Goal: Transaction & Acquisition: Purchase product/service

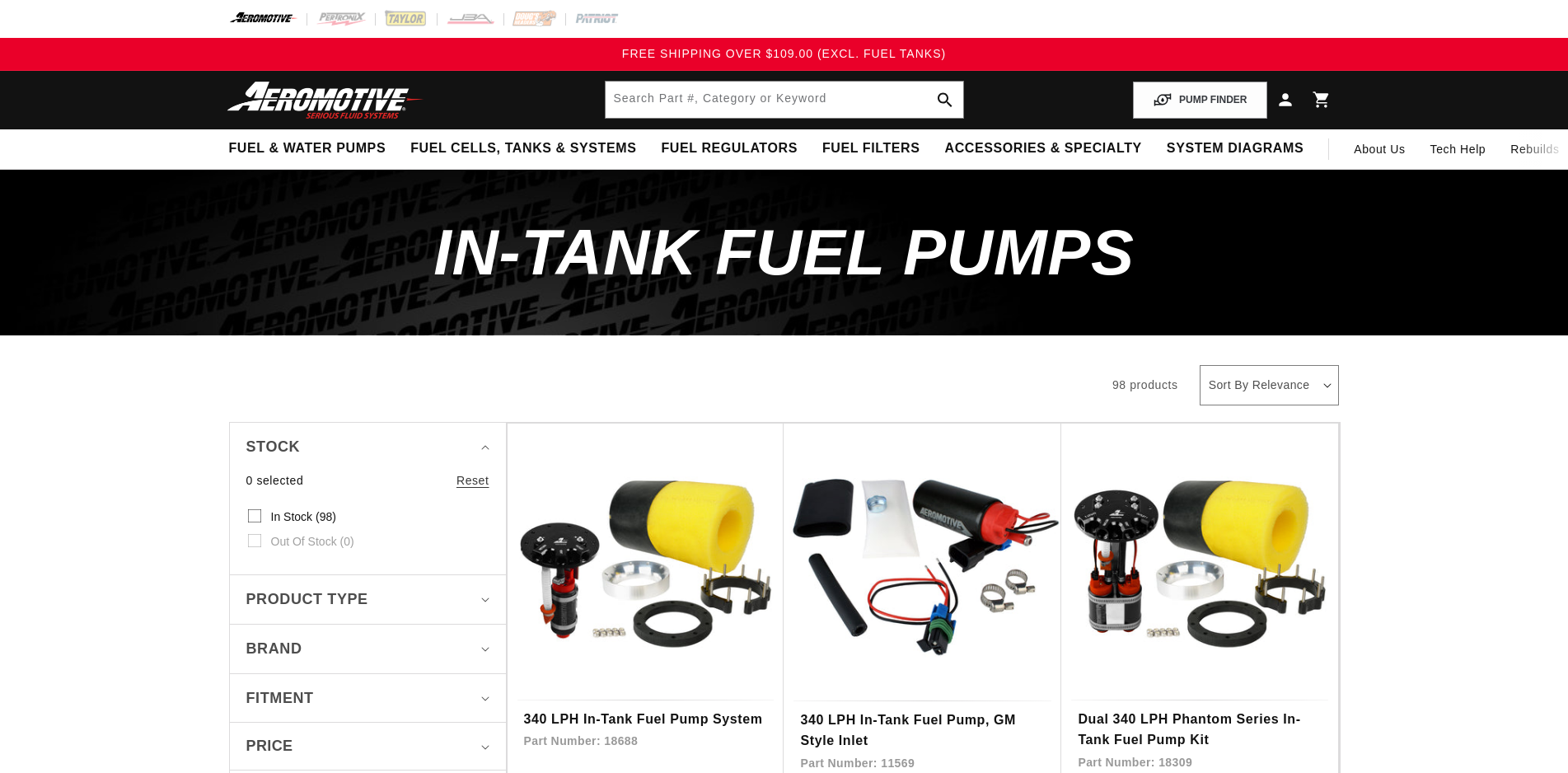
scroll to position [253, 0]
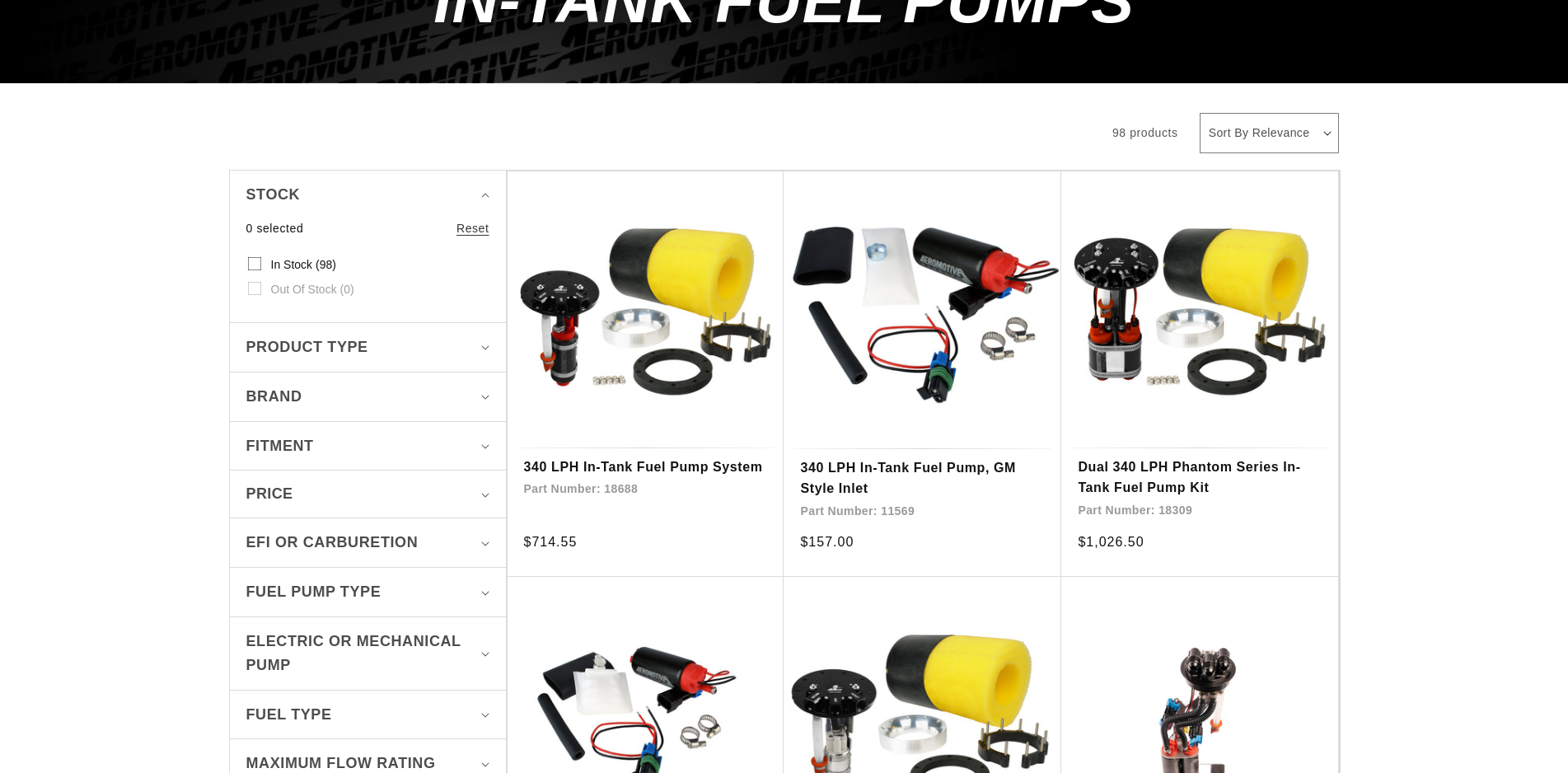
click at [1200, 113] on select "Sort By Relevance Sort By Price, Low to High Sort By Price, High to Low" at bounding box center [1269, 133] width 139 height 40
select select "price-ascending"
click option "Sort By Price, Low to High" at bounding box center [0, 0] width 0 height 0
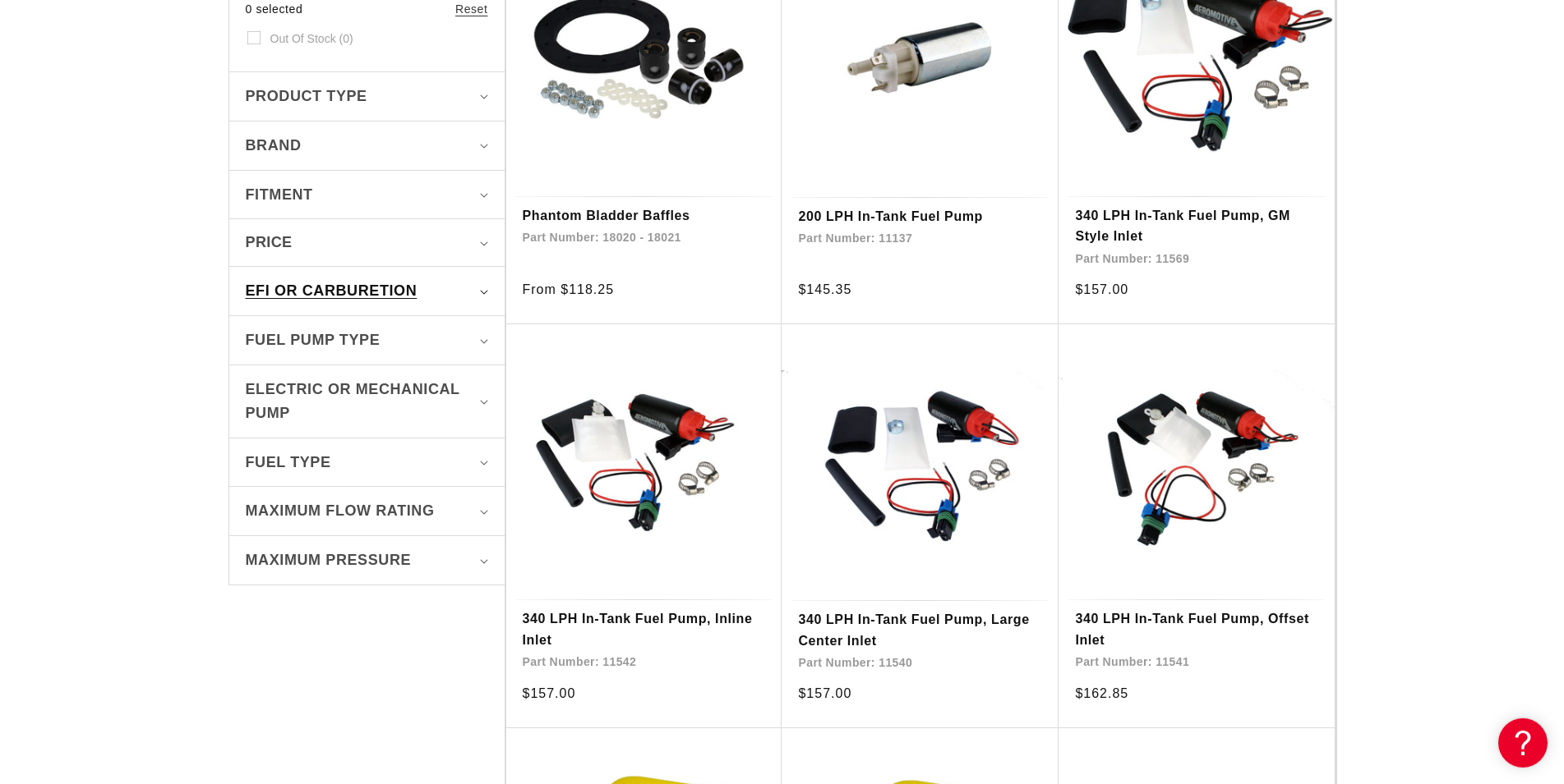
scroll to position [502, 0]
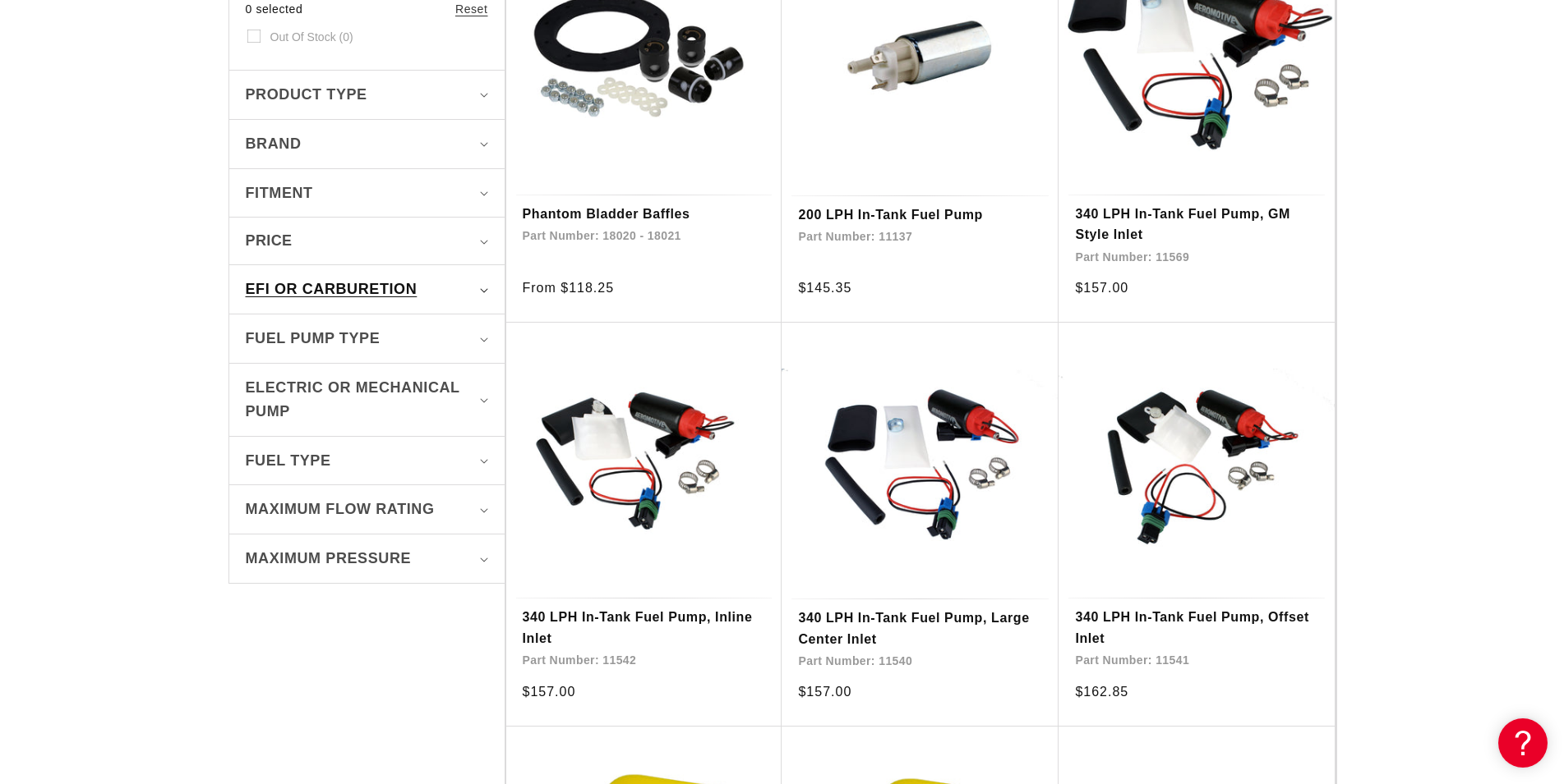
click at [332, 278] on summary "EFI or Carburetion" at bounding box center [367, 289] width 242 height 48
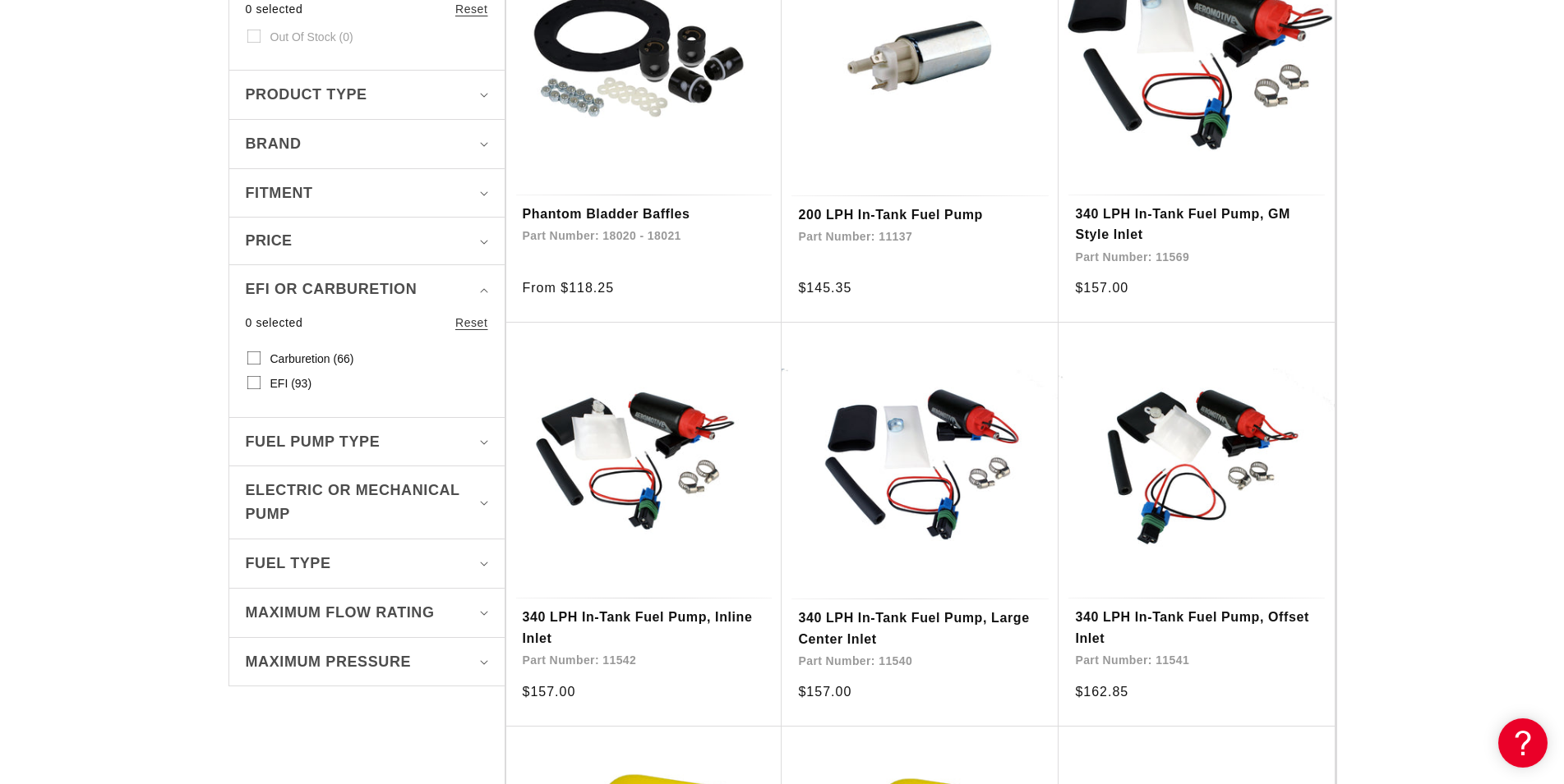
click at [326, 358] on span "Carburetion (66)" at bounding box center [311, 358] width 84 height 14
click at [261, 358] on input "Carburetion (66) Carburetion (66 products)" at bounding box center [254, 361] width 13 height 13
checkbox input "true"
click at [446, 283] on div "EFI or Carburetion" at bounding box center [360, 289] width 229 height 24
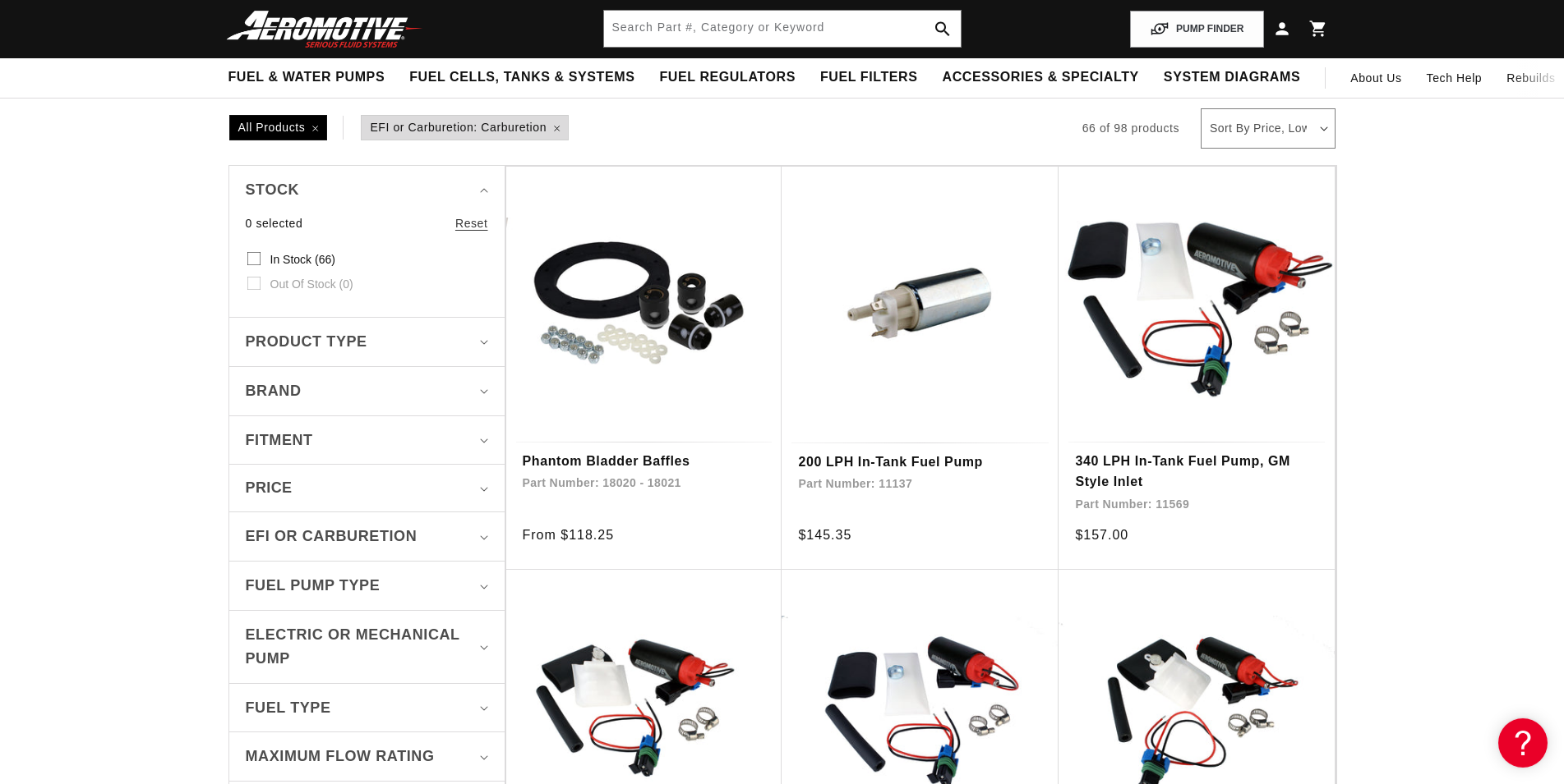
scroll to position [252, 0]
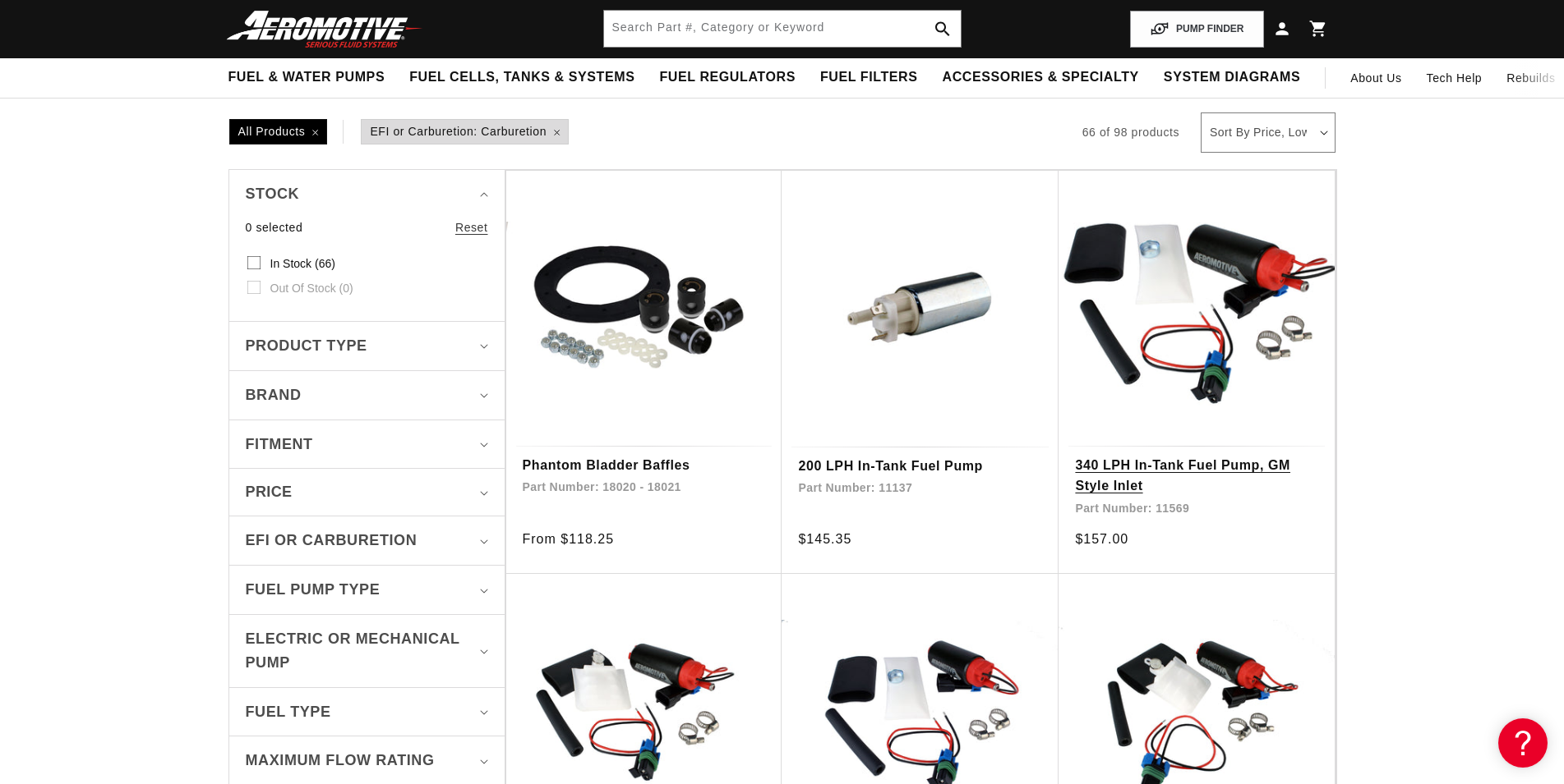
click at [1188, 475] on link "340 LPH In-Tank Fuel Pump, GM Style Inlet" at bounding box center [1196, 477] width 243 height 42
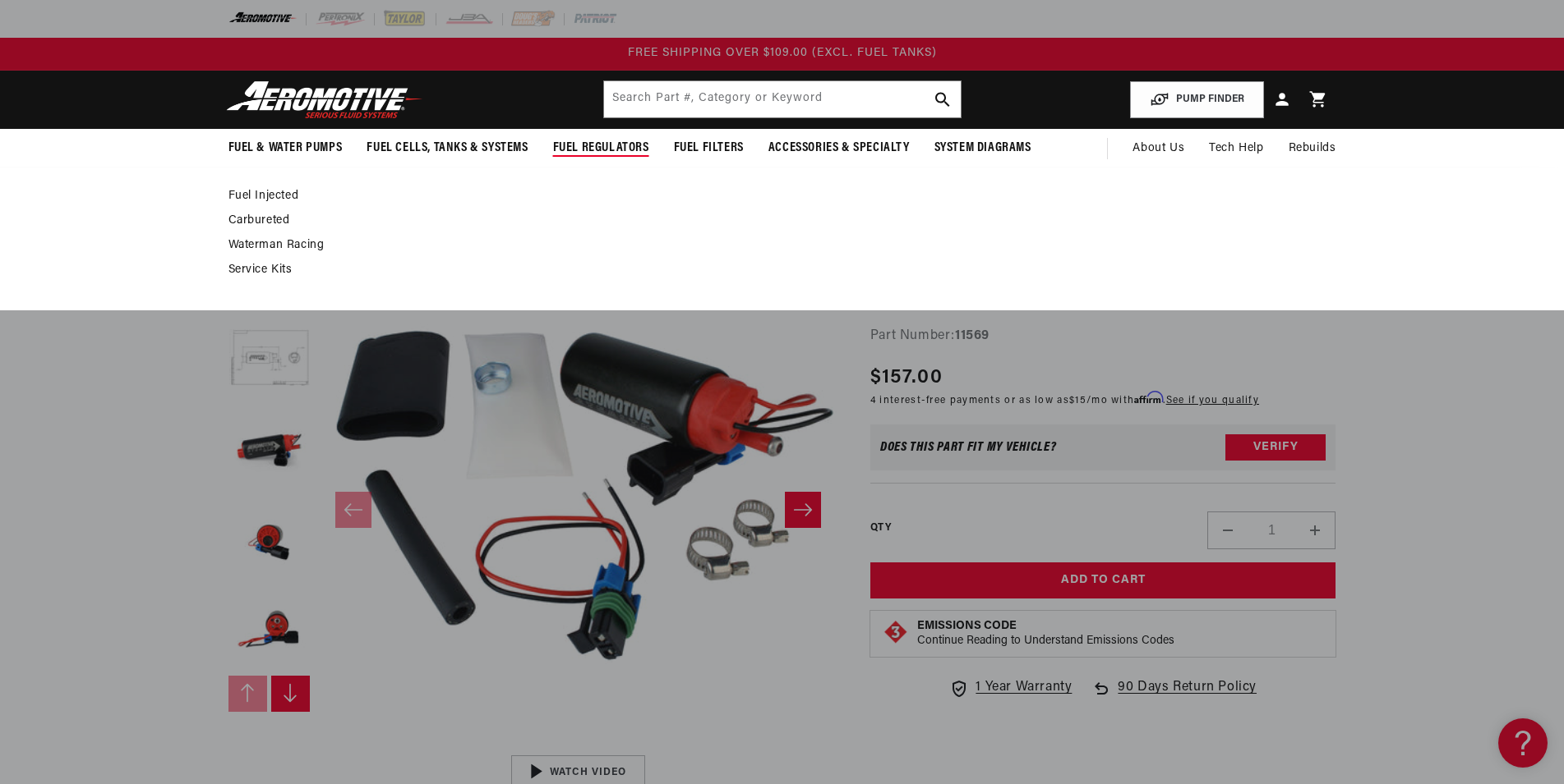
click at [275, 221] on link "Carbureted" at bounding box center [774, 220] width 1091 height 14
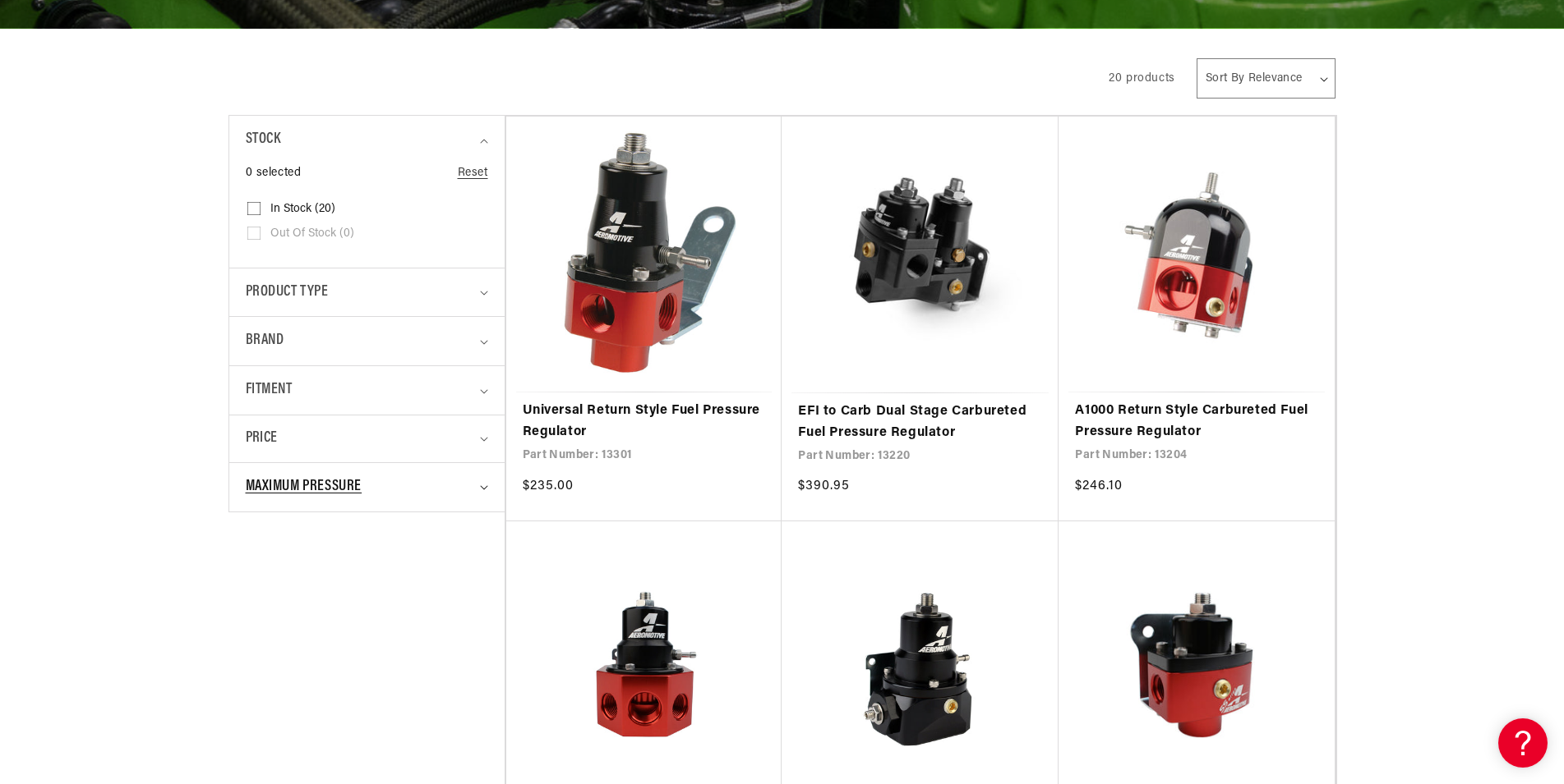
click at [295, 496] on span "Maximum Pressure" at bounding box center [304, 487] width 116 height 24
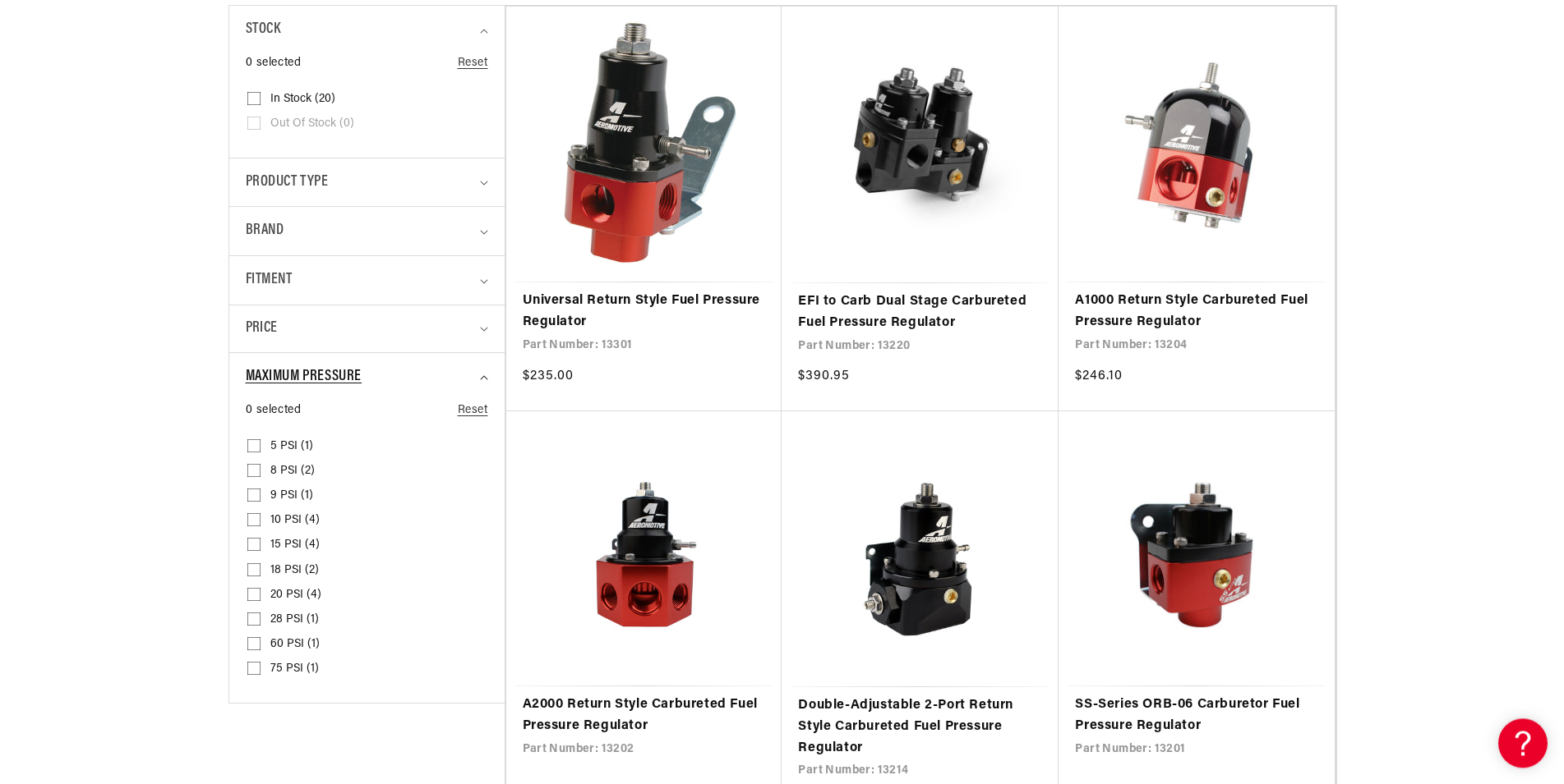
scroll to position [586, 0]
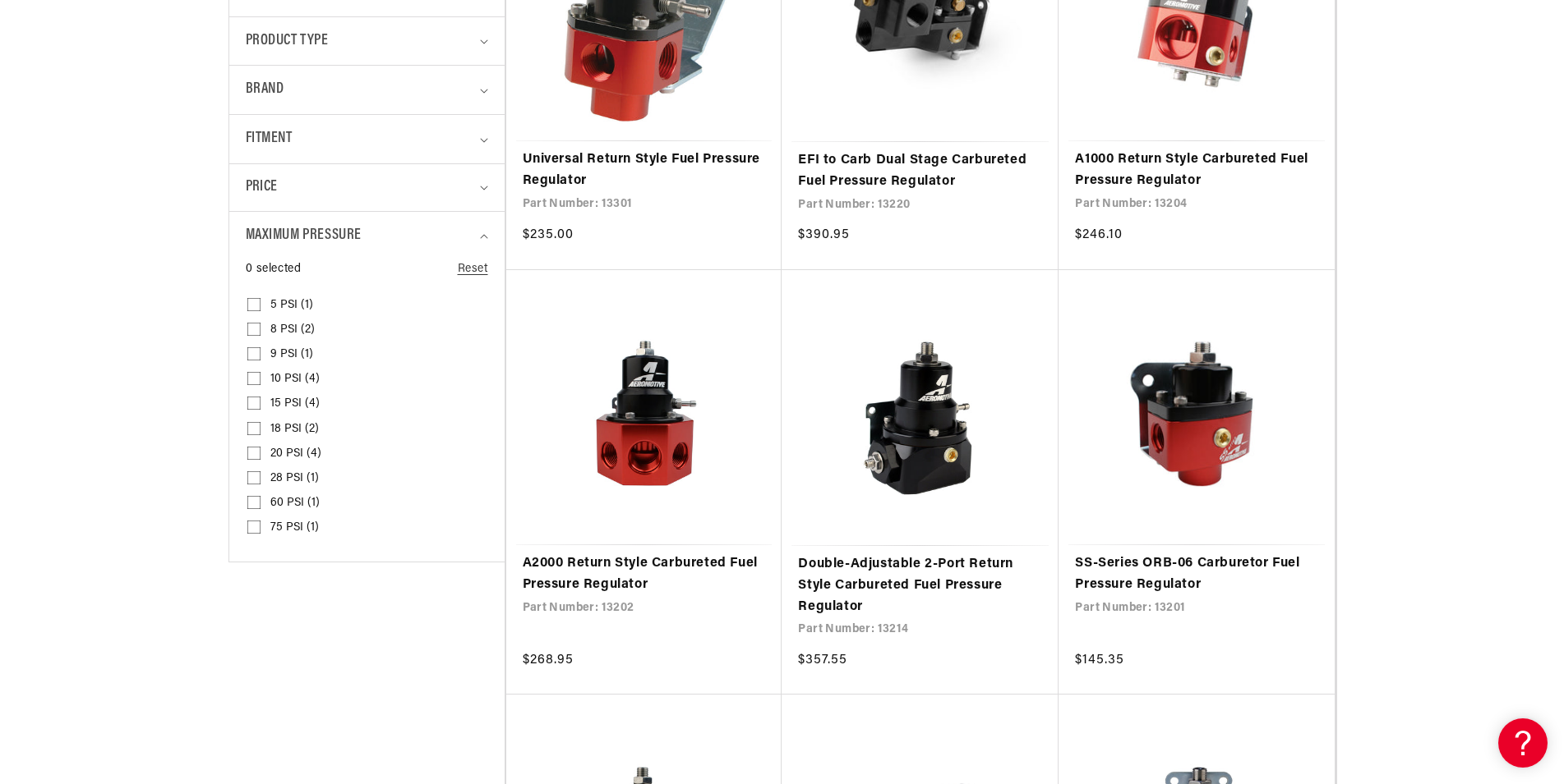
click at [302, 450] on span "20 PSI (4)" at bounding box center [295, 453] width 51 height 14
click at [261, 450] on input "20 PSI (4) 20 PSI (4 products)" at bounding box center [254, 456] width 13 height 13
checkbox input "true"
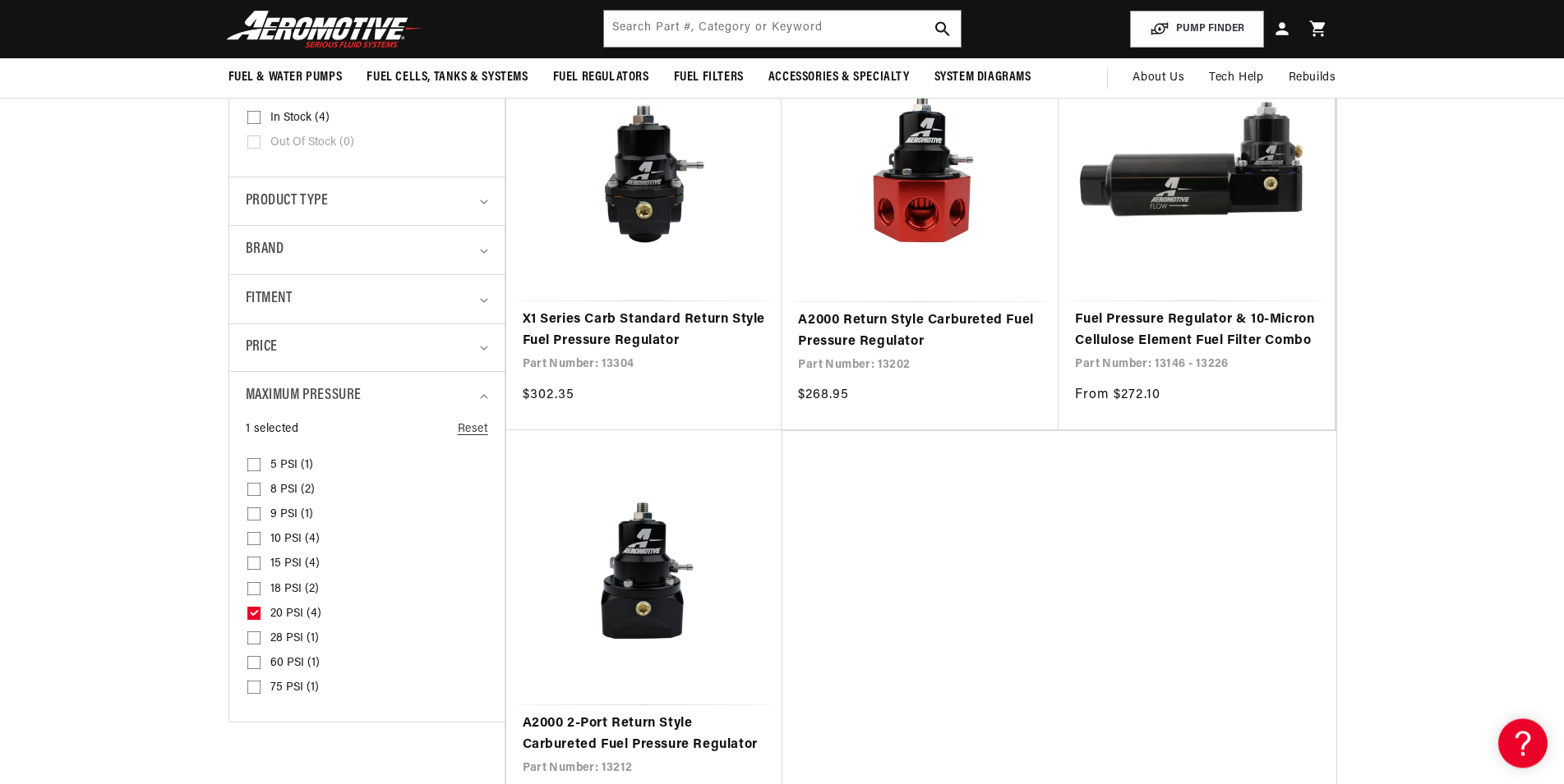
scroll to position [502, 0]
